Goal: Check status: Check status

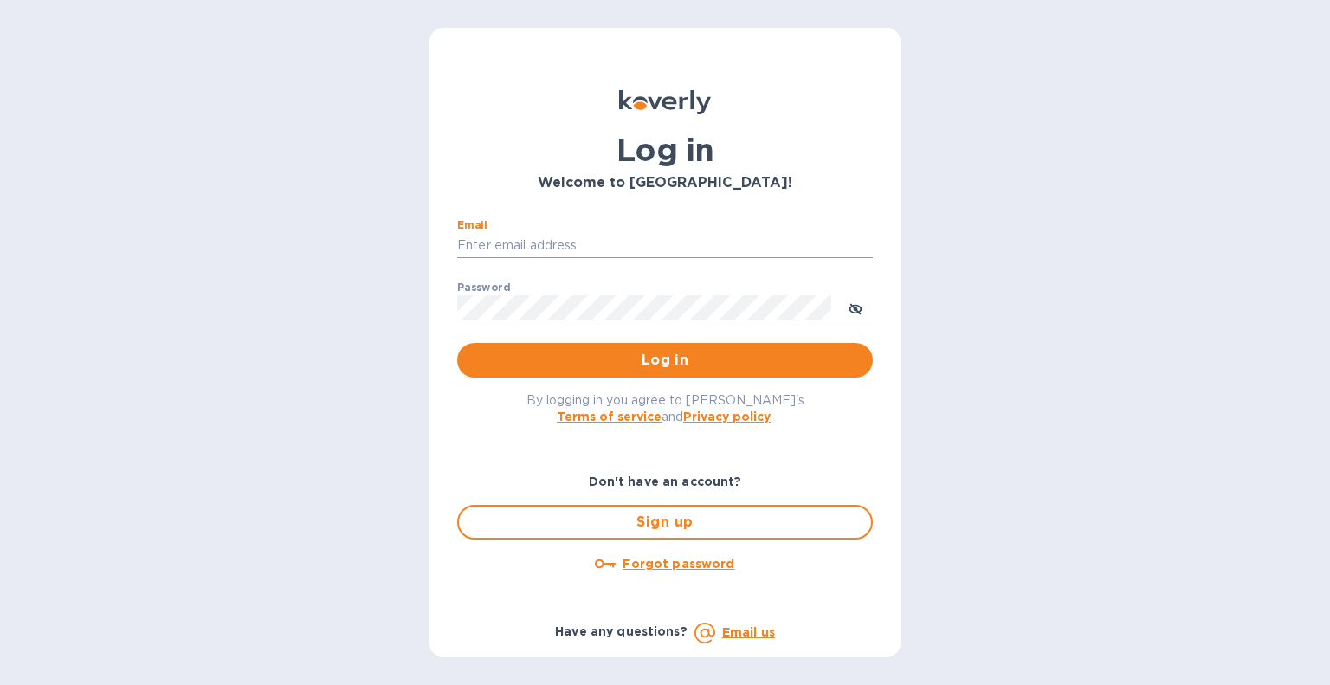
drag, startPoint x: 0, startPoint y: 0, endPoint x: 467, endPoint y: 236, distance: 523.3
click at [467, 236] on input "Email" at bounding box center [665, 246] width 416 height 26
type input "hbrachrealestate@gmail.com"
click at [457, 343] on button "Log in" at bounding box center [665, 360] width 416 height 35
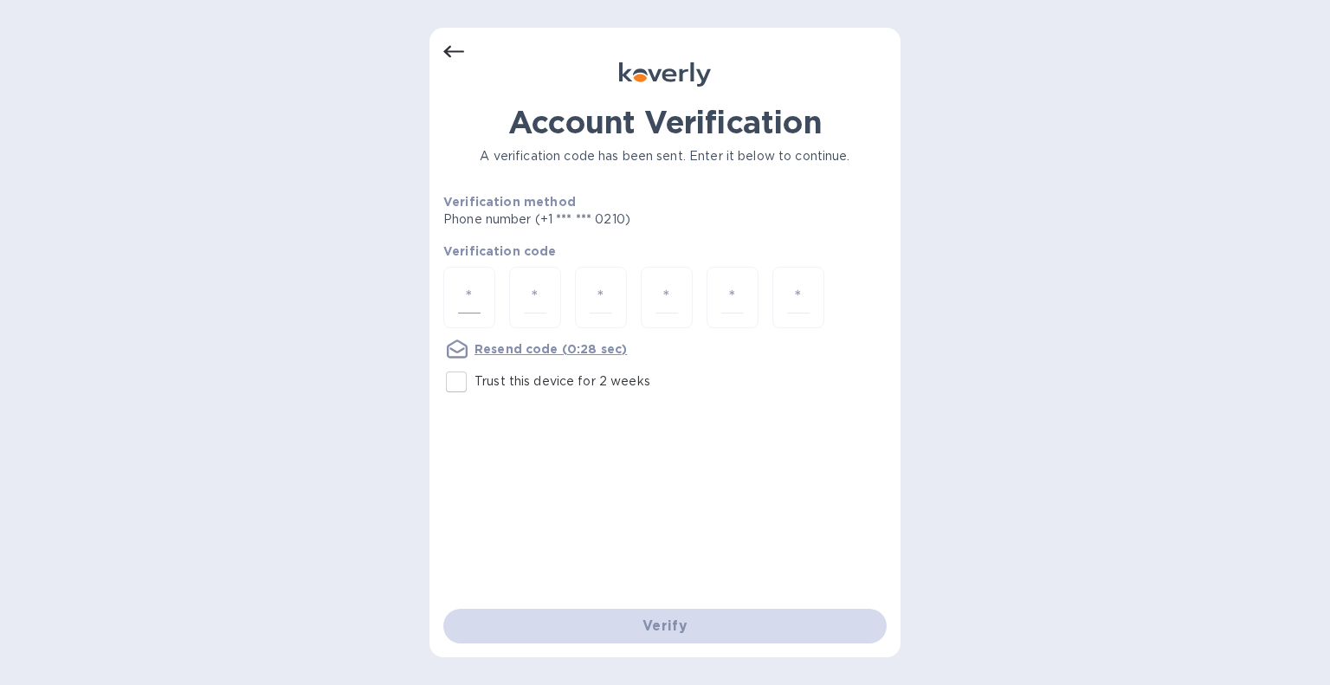
click at [468, 294] on input "number" at bounding box center [469, 297] width 23 height 32
type input "6"
type input "9"
type input "0"
type input "5"
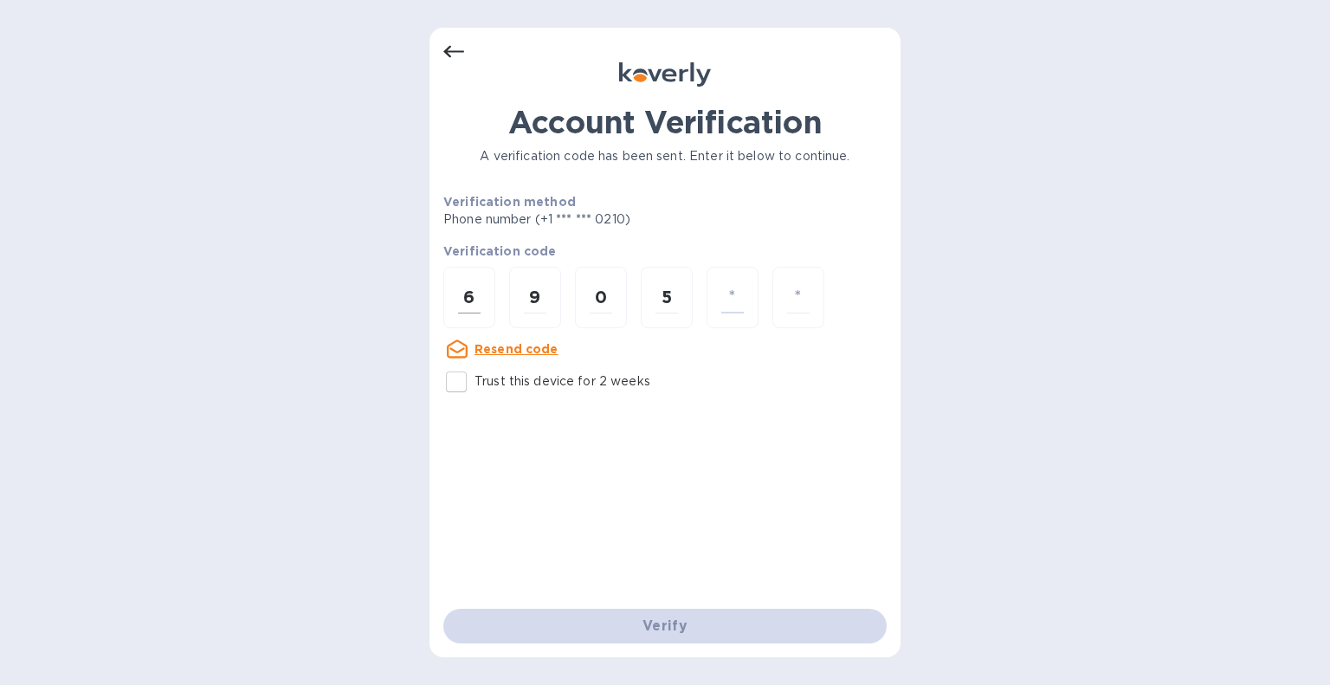
type input "6"
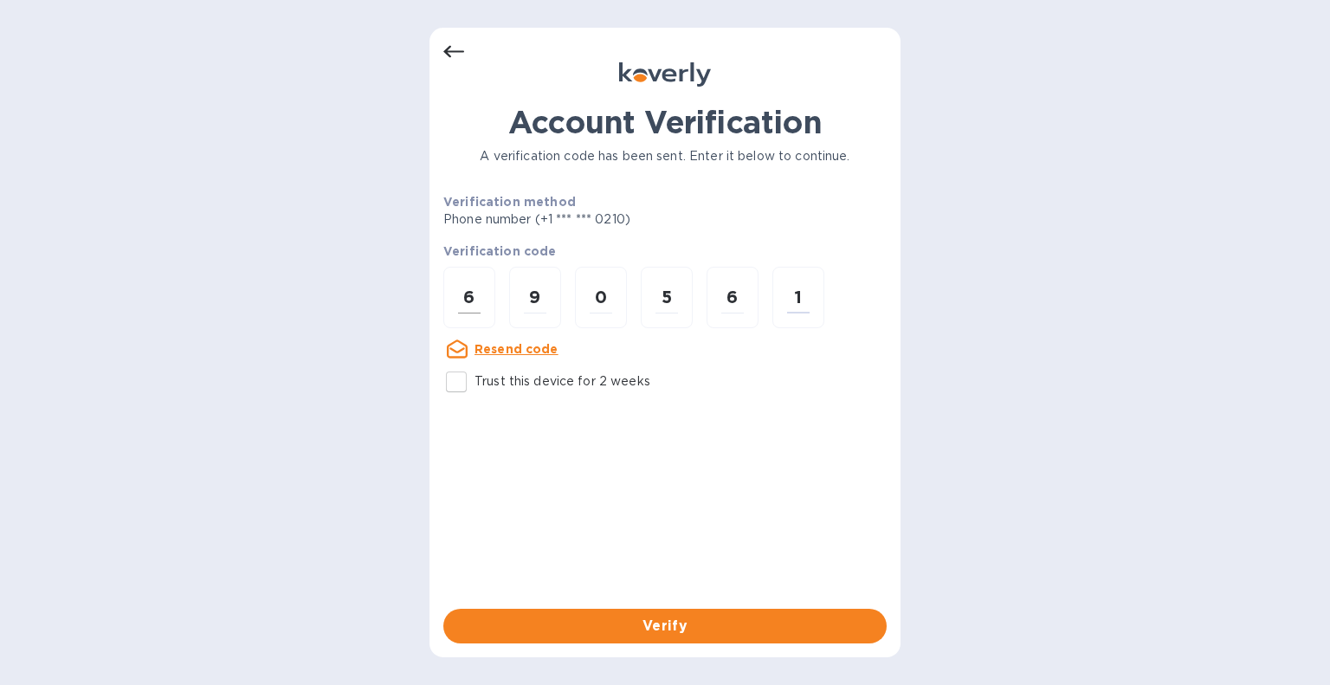
type input "1"
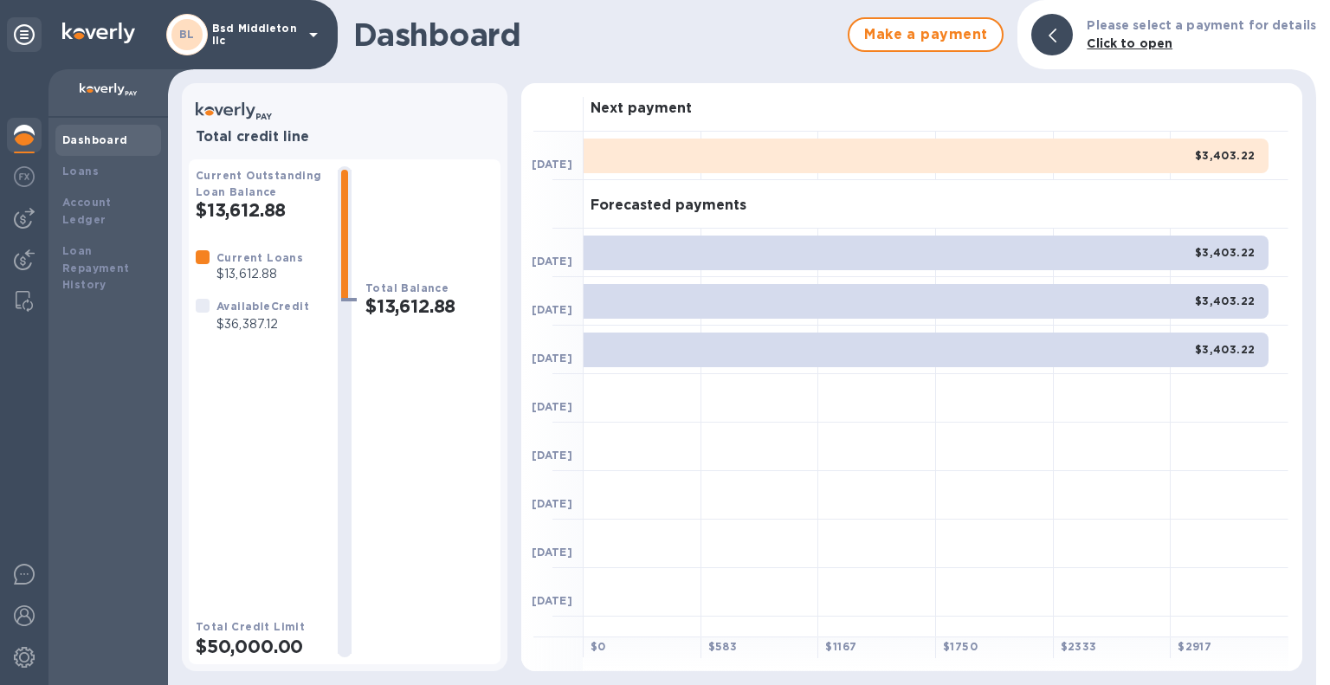
click at [265, 321] on p "$36,387.12" at bounding box center [263, 324] width 93 height 18
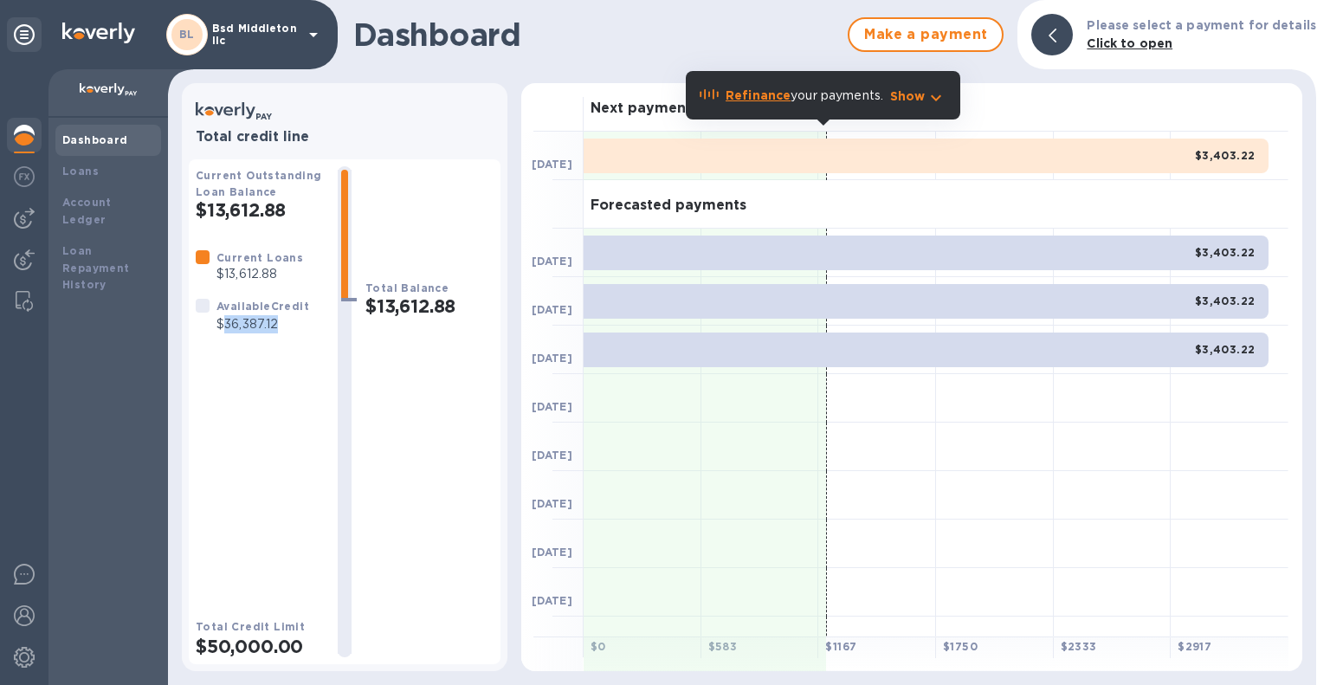
click at [265, 321] on p "$36,387.12" at bounding box center [263, 324] width 93 height 18
copy p "36,387.12"
click at [260, 36] on p "Bsd Middleton llc" at bounding box center [255, 35] width 87 height 24
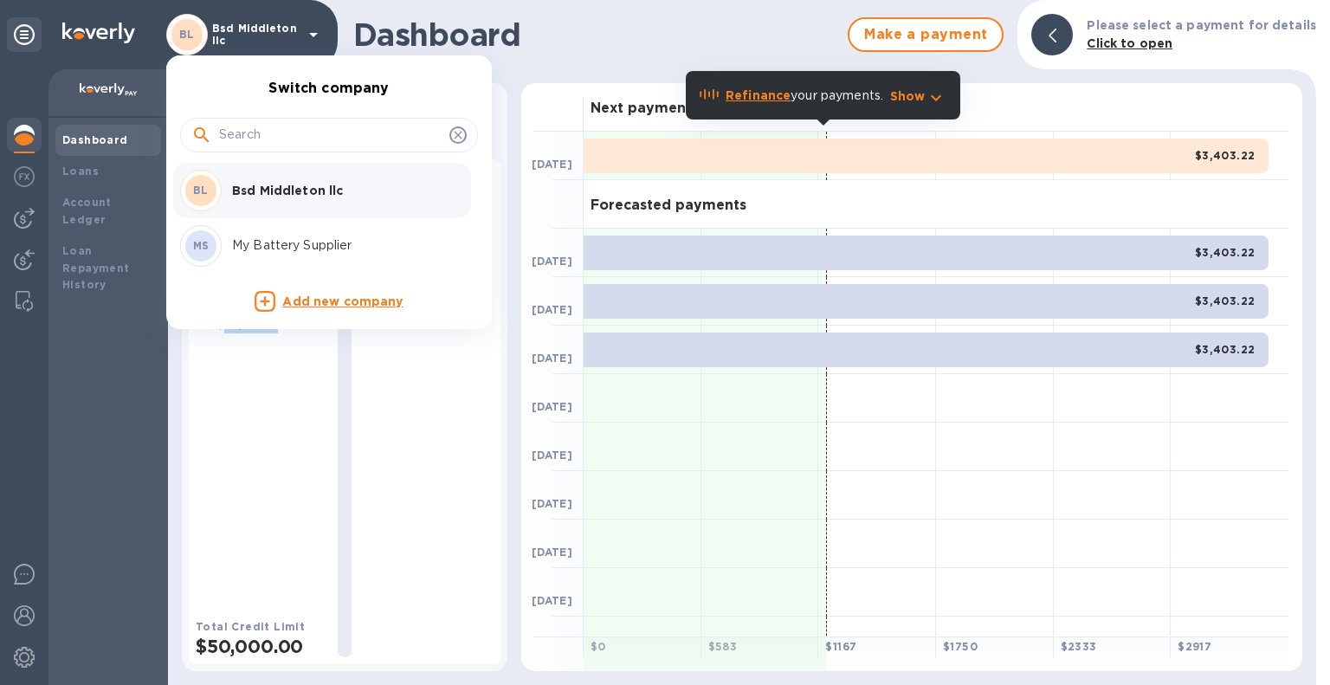
click at [294, 256] on div "MS My Battery Supplier" at bounding box center [315, 246] width 270 height 42
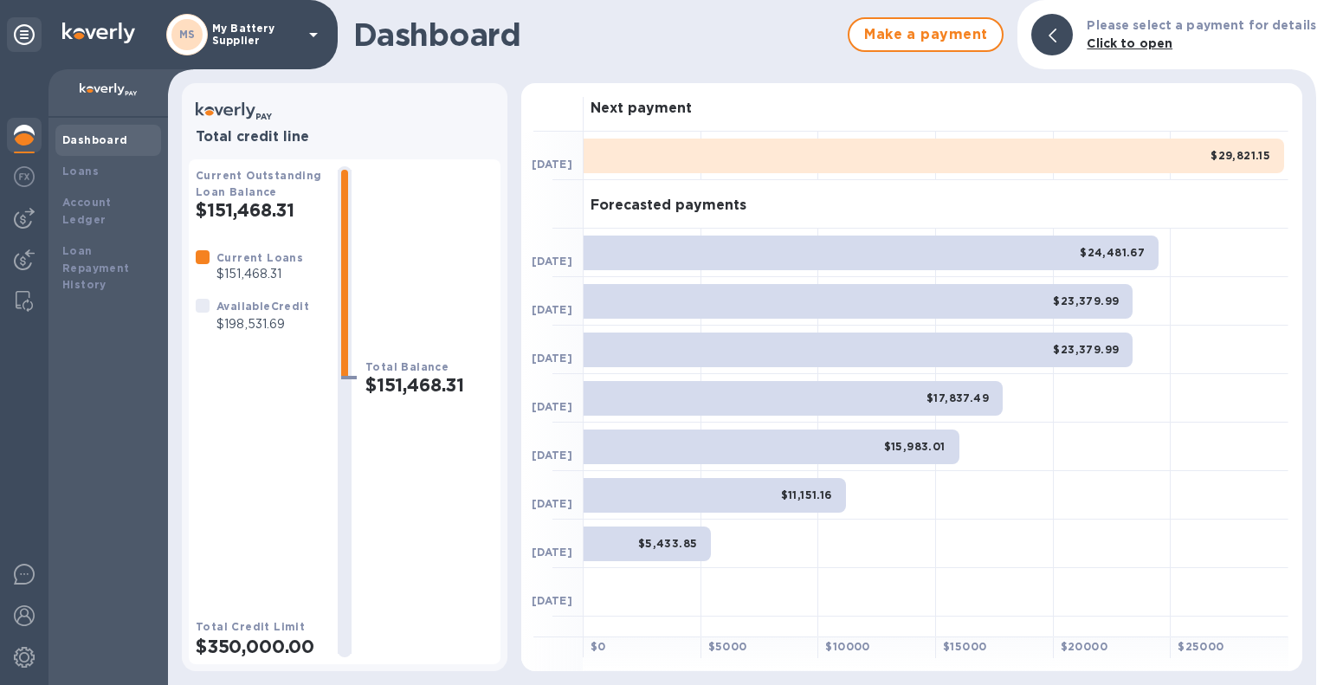
click at [255, 327] on p "$198,531.69" at bounding box center [263, 324] width 93 height 18
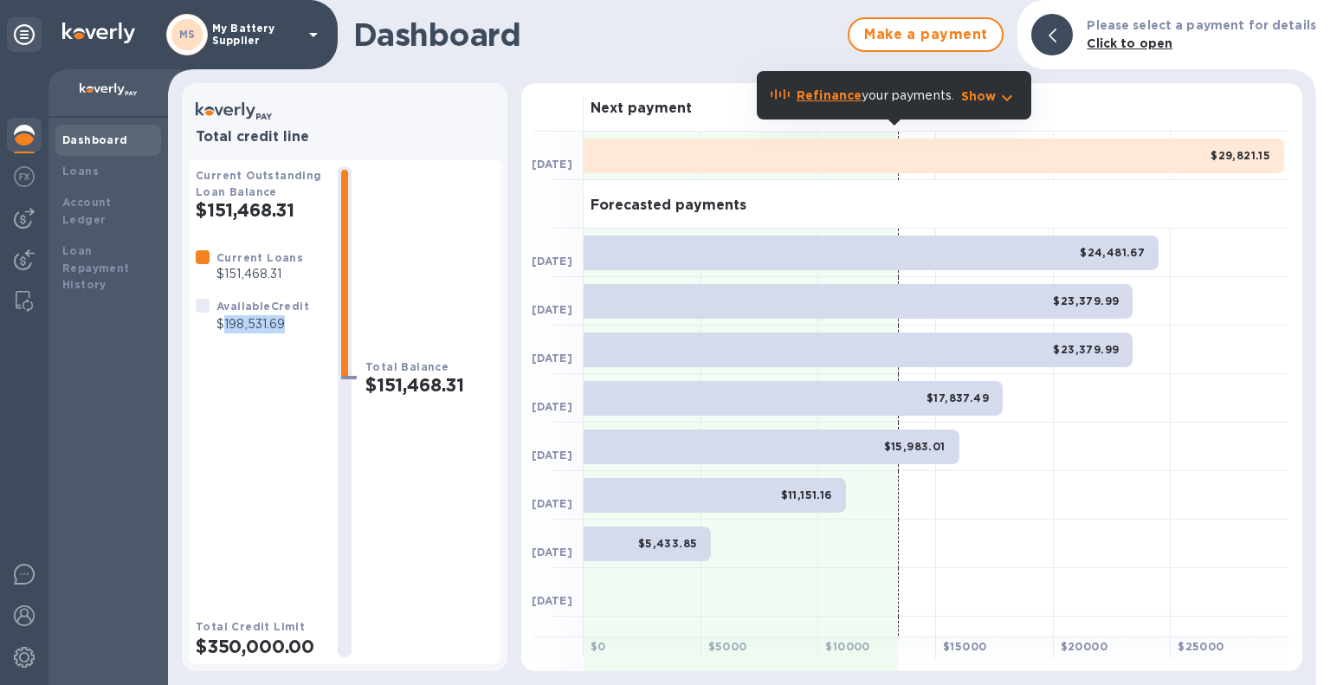
copy p "198,531.69"
